Goal: Find specific page/section: Find specific page/section

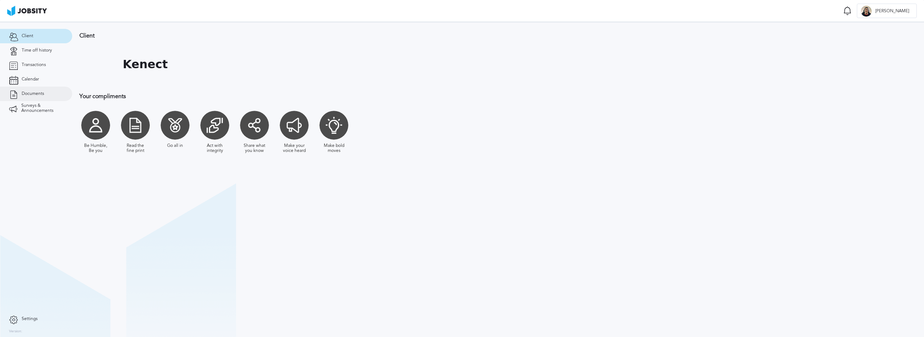
click at [22, 95] on span "Documents" at bounding box center [33, 93] width 22 height 5
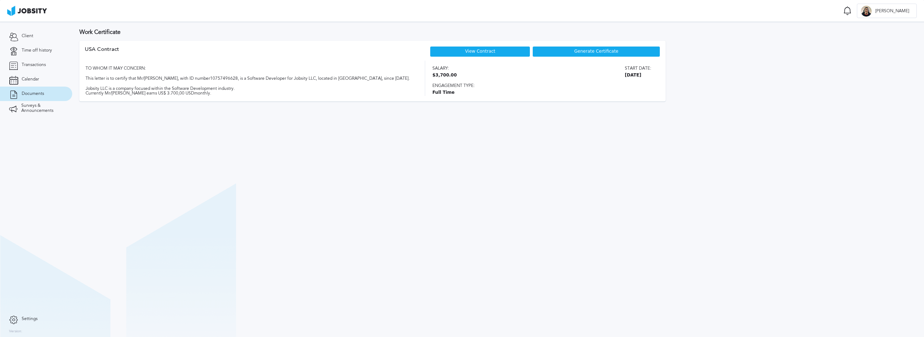
drag, startPoint x: 435, startPoint y: 73, endPoint x: 465, endPoint y: 74, distance: 30.4
click at [459, 73] on div "Salary: $3,700.00 Start date: [DATE]" at bounding box center [542, 71] width 219 height 14
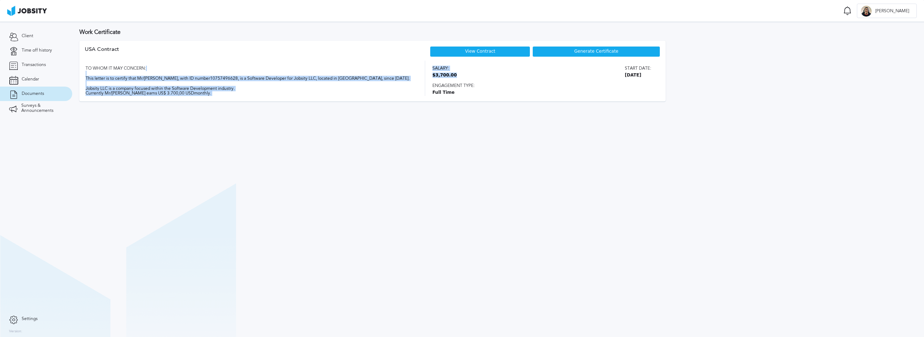
drag, startPoint x: 467, startPoint y: 76, endPoint x: 392, endPoint y: 73, distance: 74.8
click at [392, 73] on div "TO WHOM IT MAY CONCERN: This letter is to certify that Mr/[PERSON_NAME], with I…" at bounding box center [373, 78] width 576 height 35
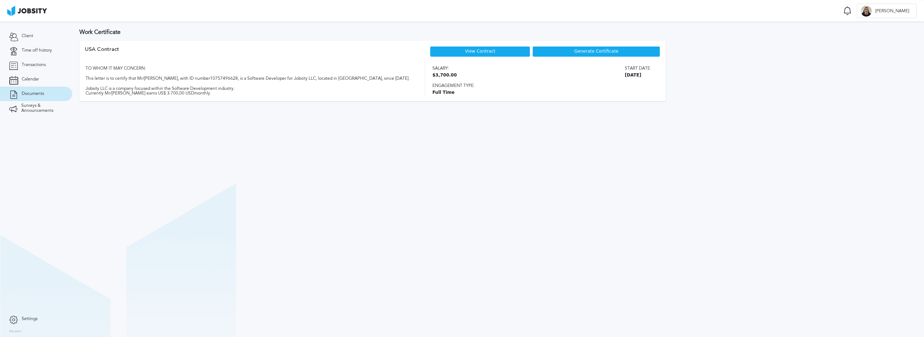
click at [474, 91] on span "Full Time" at bounding box center [542, 92] width 219 height 5
click at [475, 51] on link "View Contract" at bounding box center [480, 51] width 30 height 5
click at [32, 78] on span "Calendar" at bounding box center [30, 79] width 17 height 5
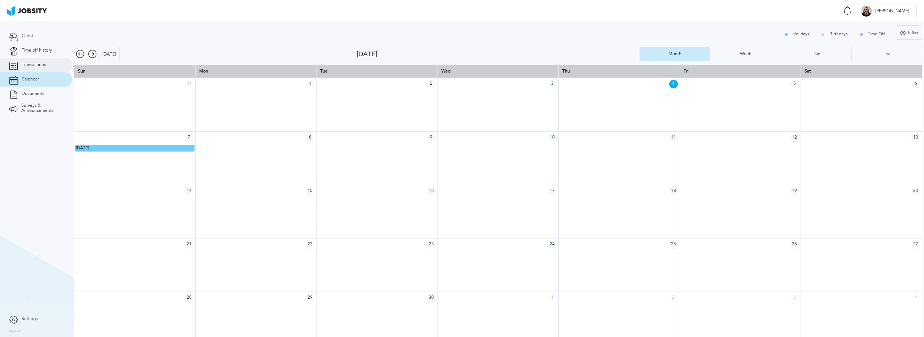
click at [38, 67] on span "Transactions" at bounding box center [34, 64] width 24 height 5
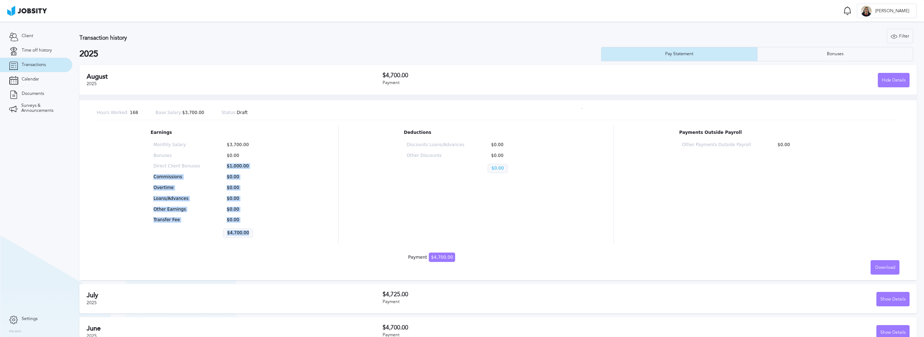
drag, startPoint x: 225, startPoint y: 164, endPoint x: 319, endPoint y: 164, distance: 93.9
click at [317, 164] on div "Earnings Monthly Salary $3,700.00 Bonuses $0.00 Direct Client Bonuses $1,000.00…" at bounding box center [498, 185] width 803 height 118
click at [248, 172] on div "Monthly Salary $3,700.00 Bonuses $0.00 Direct Client Bonuses $1,000.00 Commissi…" at bounding box center [212, 192] width 122 height 104
click at [233, 167] on p "$1,000.00" at bounding box center [246, 166] width 47 height 5
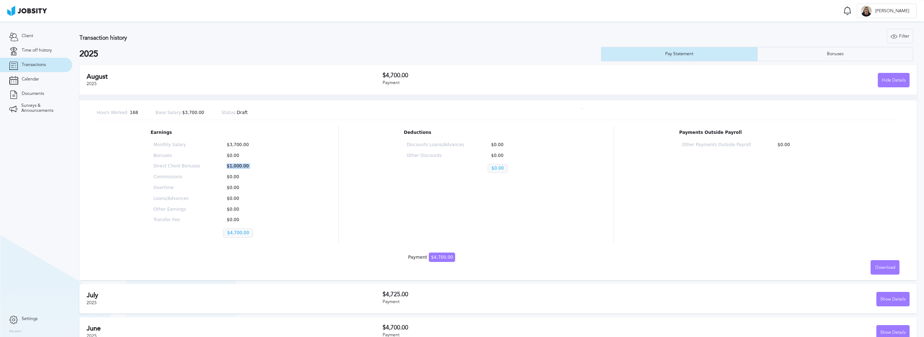
click at [233, 167] on p "$1,000.00" at bounding box center [246, 166] width 47 height 5
